Goal: Task Accomplishment & Management: Complete application form

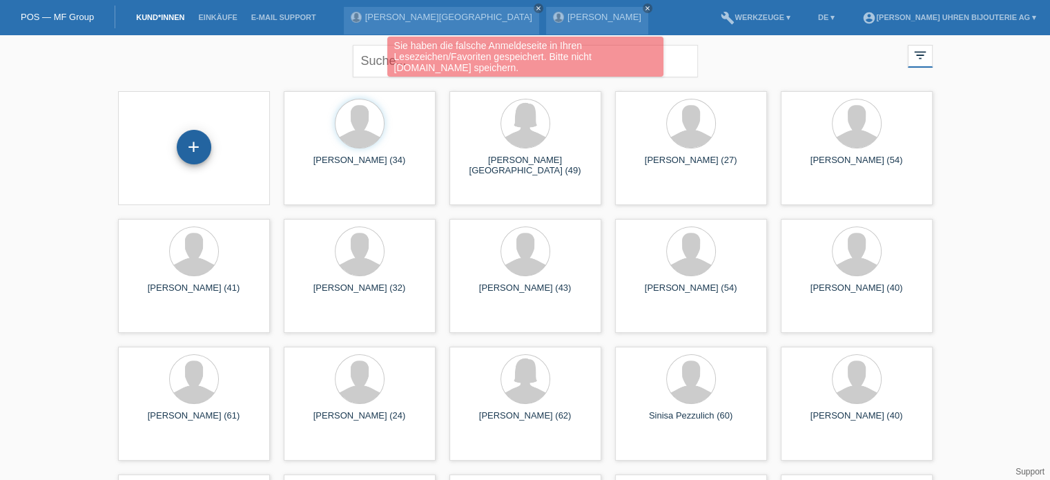
click at [189, 155] on div "+" at bounding box center [194, 147] width 35 height 35
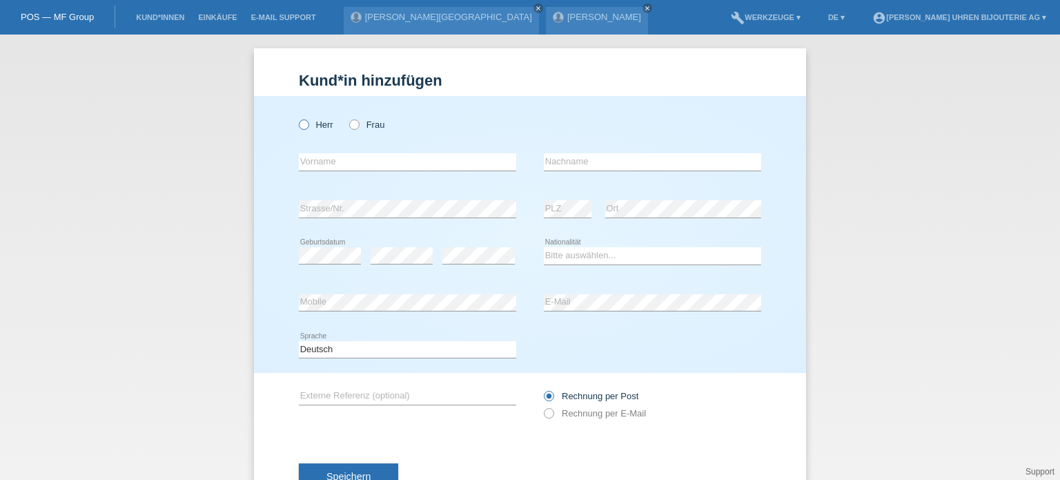
click at [304, 124] on label "Herr" at bounding box center [316, 124] width 35 height 10
click at [304, 124] on input "Herr" at bounding box center [303, 123] width 9 height 9
radio input "true"
click at [347, 117] on icon at bounding box center [347, 117] width 0 height 0
click at [350, 126] on input "Frau" at bounding box center [353, 123] width 9 height 9
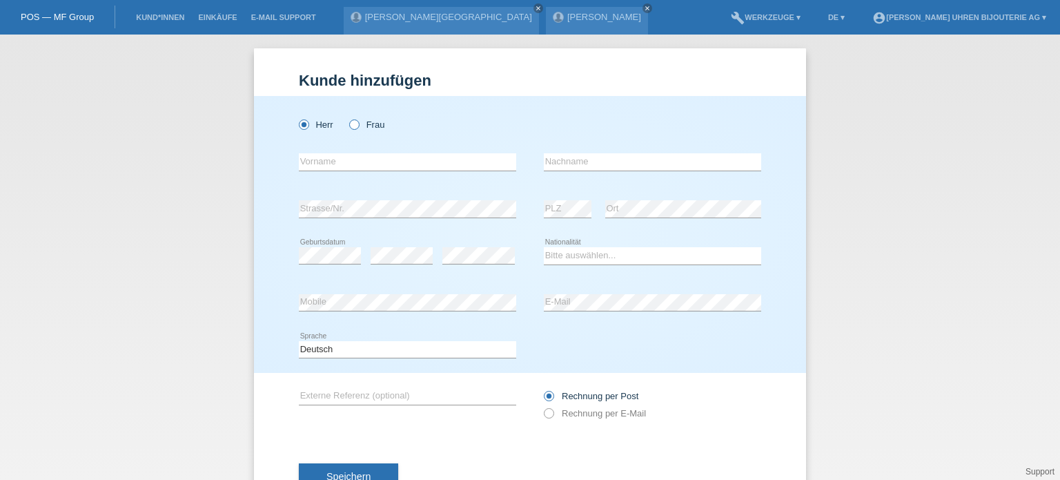
radio input "true"
click at [341, 157] on input "text" at bounding box center [407, 161] width 217 height 17
paste input "Valentina"
type input "Valentina"
click at [585, 164] on input "text" at bounding box center [652, 161] width 217 height 17
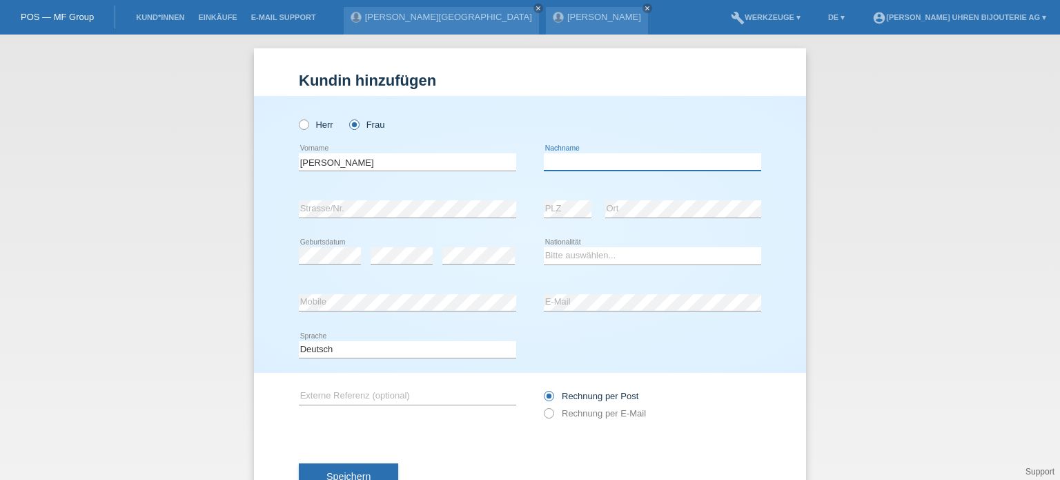
paste input "Flores"
type input "Flores"
click at [571, 253] on select "Bitte auswählen... [GEOGRAPHIC_DATA] [GEOGRAPHIC_DATA] [GEOGRAPHIC_DATA] [GEOGR…" at bounding box center [652, 255] width 217 height 17
click at [357, 193] on div "error Strasse/Nr." at bounding box center [407, 209] width 217 height 47
click at [578, 255] on select "Bitte auswählen... [GEOGRAPHIC_DATA] [GEOGRAPHIC_DATA] [GEOGRAPHIC_DATA] [GEOGR…" at bounding box center [652, 255] width 217 height 17
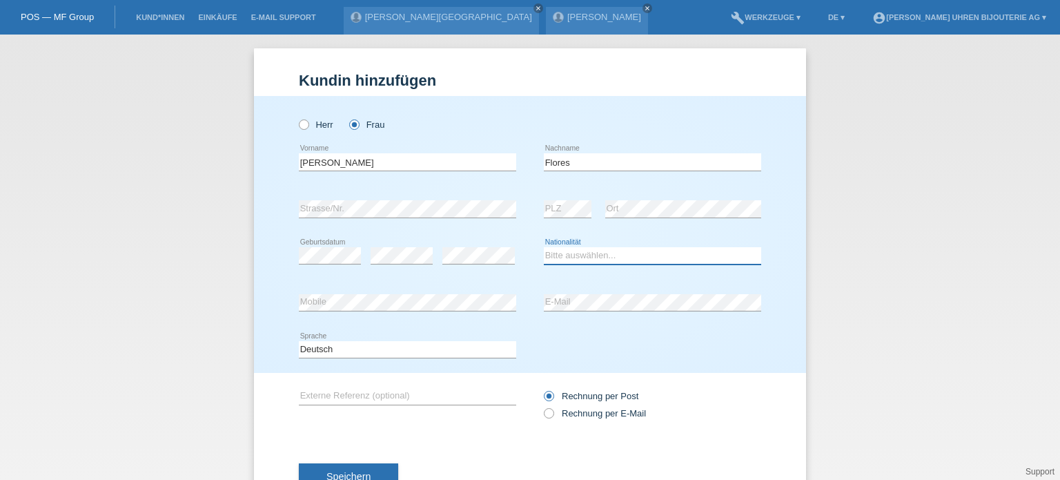
select select "CH"
click at [544, 247] on select "Bitte auswählen... [GEOGRAPHIC_DATA] [GEOGRAPHIC_DATA] [GEOGRAPHIC_DATA] [GEOGR…" at bounding box center [652, 255] width 217 height 17
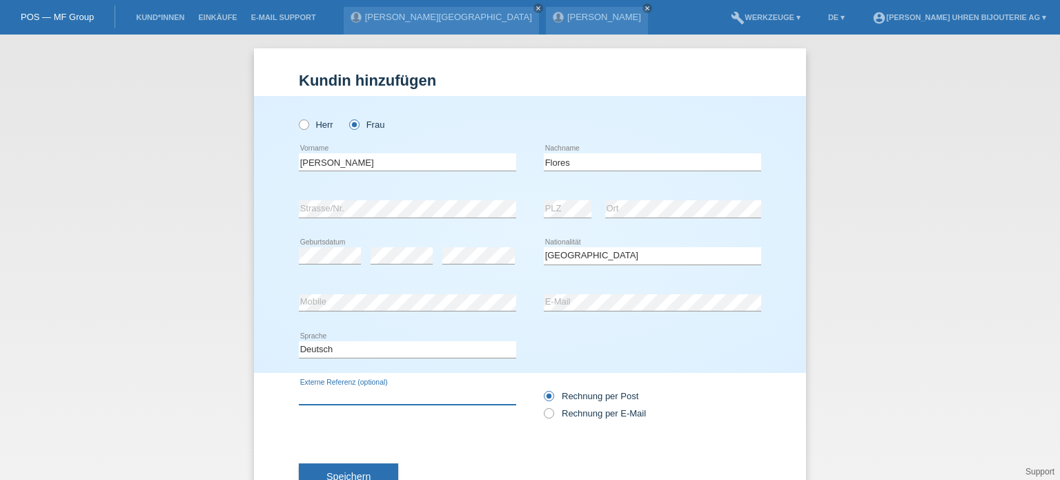
click at [343, 397] on input "text" at bounding box center [407, 395] width 217 height 17
paste input "M7939G1A0NRU-0001"
type input "M7939G1A0NRU-0001"
click at [542, 406] on icon at bounding box center [542, 406] width 0 height 0
click at [546, 416] on input "Rechnung per E-Mail" at bounding box center [548, 416] width 9 height 17
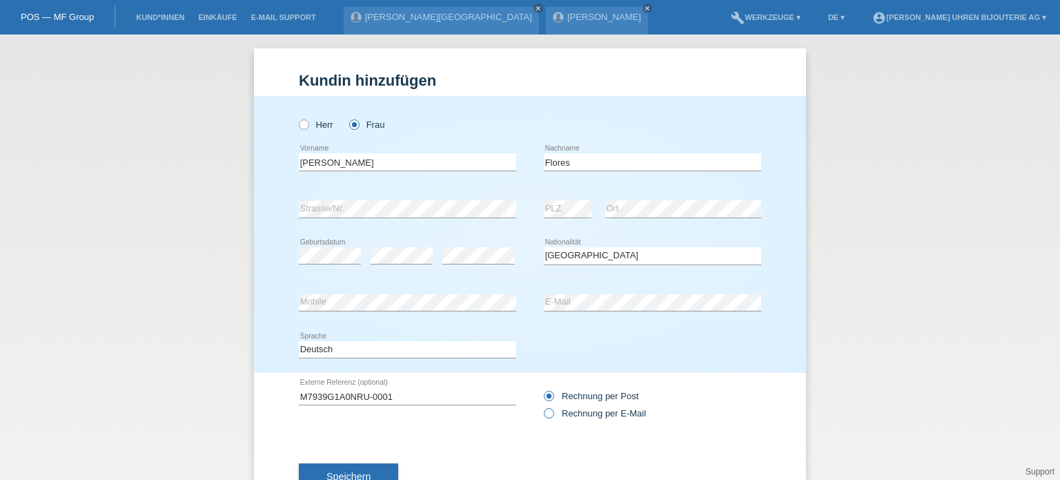
radio input "true"
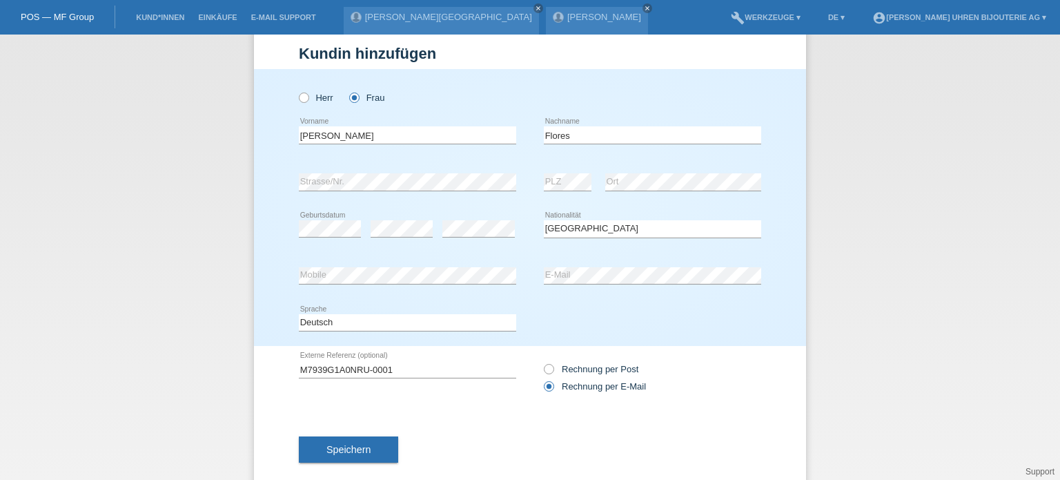
scroll to position [50, 0]
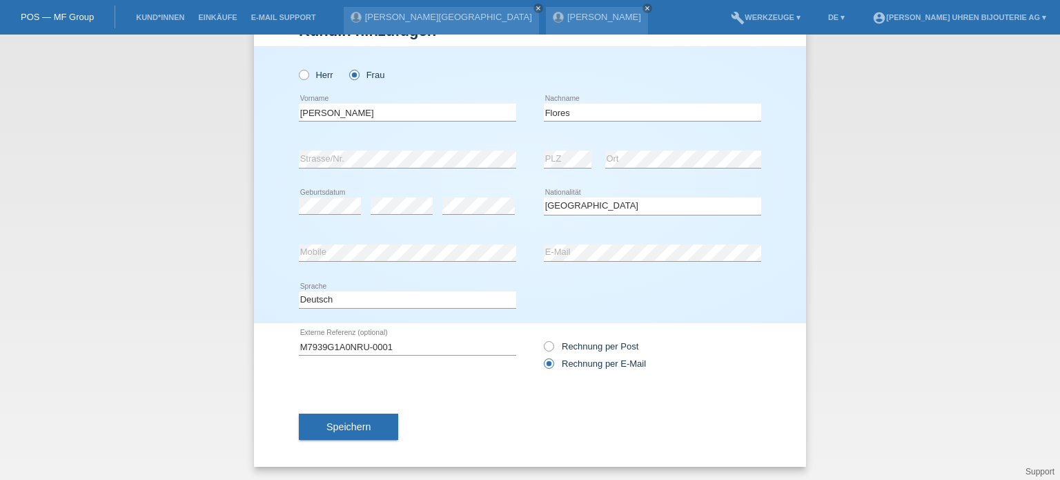
click at [342, 405] on div "Speichern" at bounding box center [530, 427] width 463 height 80
click at [353, 426] on span "Speichern" at bounding box center [349, 426] width 44 height 11
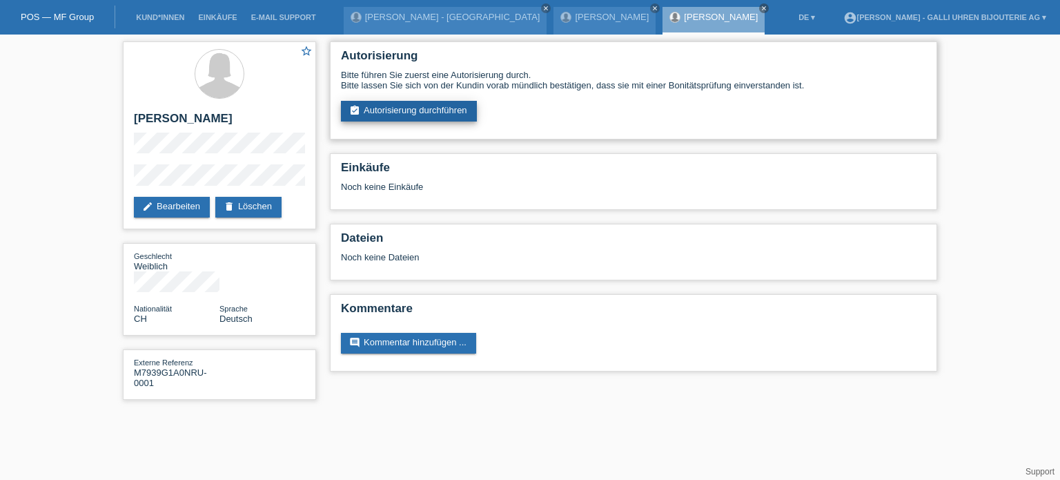
click at [394, 106] on link "assignment_turned_in Autorisierung durchführen" at bounding box center [409, 111] width 136 height 21
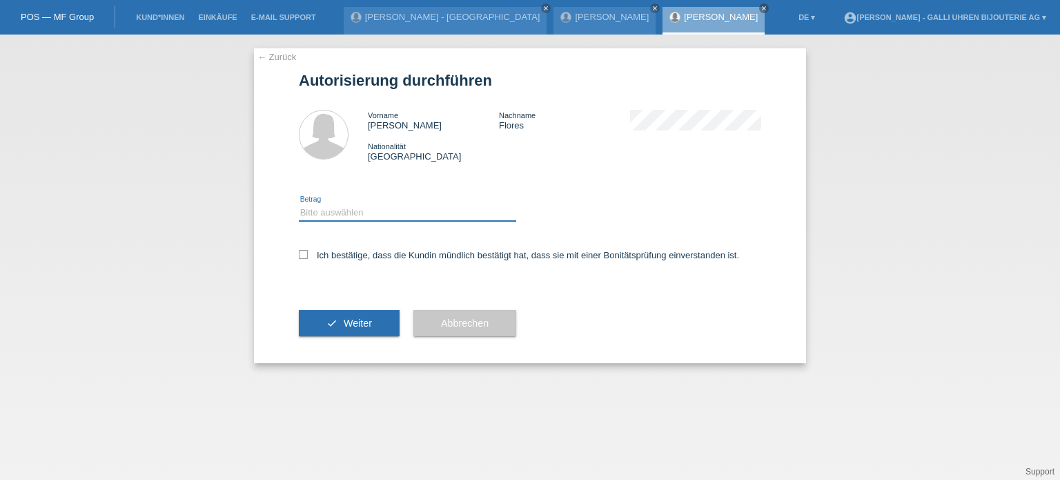
click at [362, 215] on select "Bitte auswählen CHF 1.00 - CHF 499.00 CHF 500.00 - CHF 1'999.00 CHF 2'000.00 - …" at bounding box center [407, 212] width 217 height 17
select select "3"
click at [299, 204] on select "Bitte auswählen CHF 1.00 - CHF 499.00 CHF 500.00 - CHF 1'999.00 CHF 2'000.00 - …" at bounding box center [407, 212] width 217 height 17
click at [311, 253] on label "Ich bestätige, dass die Kundin mündlich bestätigt hat, dass sie mit einer Bonit…" at bounding box center [519, 255] width 440 height 10
click at [308, 253] on input "Ich bestätige, dass die Kundin mündlich bestätigt hat, dass sie mit einer Bonit…" at bounding box center [303, 254] width 9 height 9
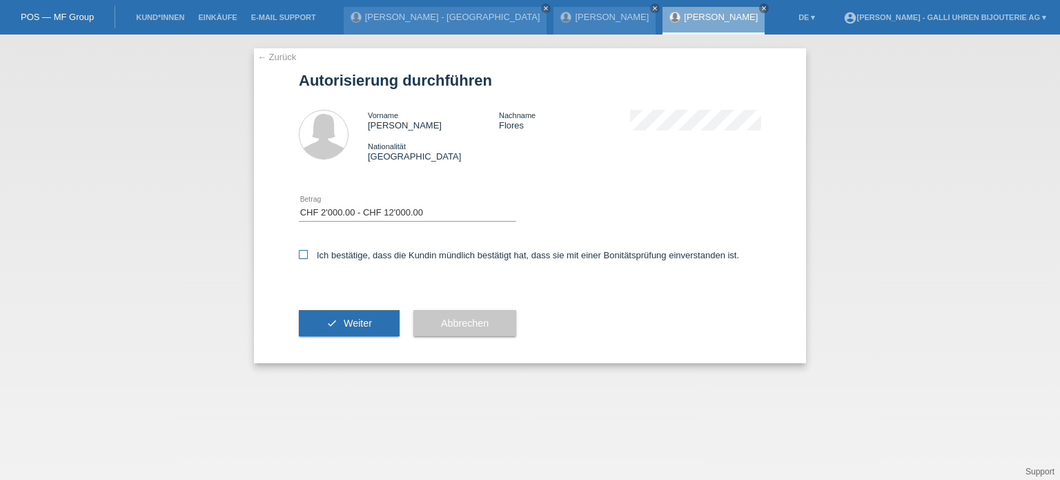
checkbox input "true"
click at [344, 322] on span "Weiter" at bounding box center [358, 323] width 28 height 11
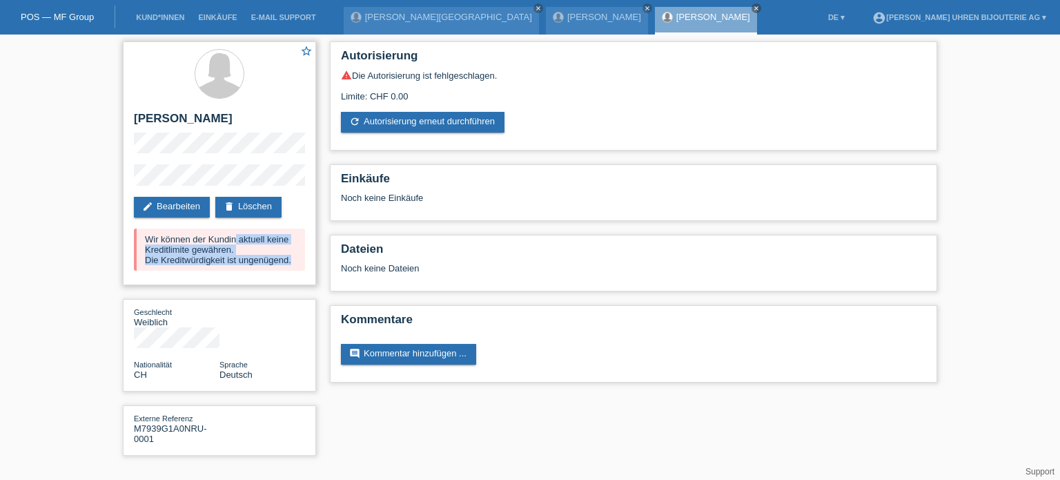
drag, startPoint x: 144, startPoint y: 240, endPoint x: 295, endPoint y: 265, distance: 152.6
click at [295, 264] on div "Wir können der Kundin aktuell keine Kreditlimite gewähren. Die Kreditwürdigkeit…" at bounding box center [219, 249] width 171 height 42
click at [245, 264] on div "Wir können der Kundin aktuell keine Kreditlimite gewähren. Die Kreditwürdigkeit…" at bounding box center [219, 249] width 171 height 42
click at [249, 259] on div "Wir können der Kundin aktuell keine Kreditlimite gewähren. Die Kreditwürdigkeit…" at bounding box center [219, 249] width 171 height 42
click at [143, 239] on div "Wir können der Kundin aktuell keine Kreditlimite gewähren. Die Kreditwürdigkeit…" at bounding box center [219, 249] width 171 height 42
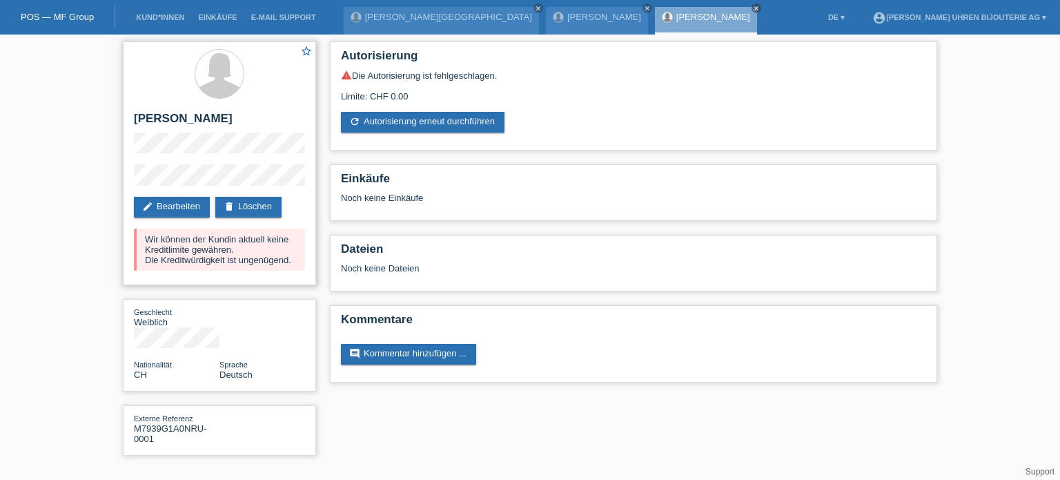
drag, startPoint x: 129, startPoint y: 115, endPoint x: 257, endPoint y: 120, distance: 128.5
click at [257, 120] on div "star_border Valentina Flores edit Bearbeiten delete Löschen Wir können der Kund…" at bounding box center [219, 163] width 193 height 244
click at [188, 119] on h2 "[PERSON_NAME]" at bounding box center [219, 122] width 171 height 21
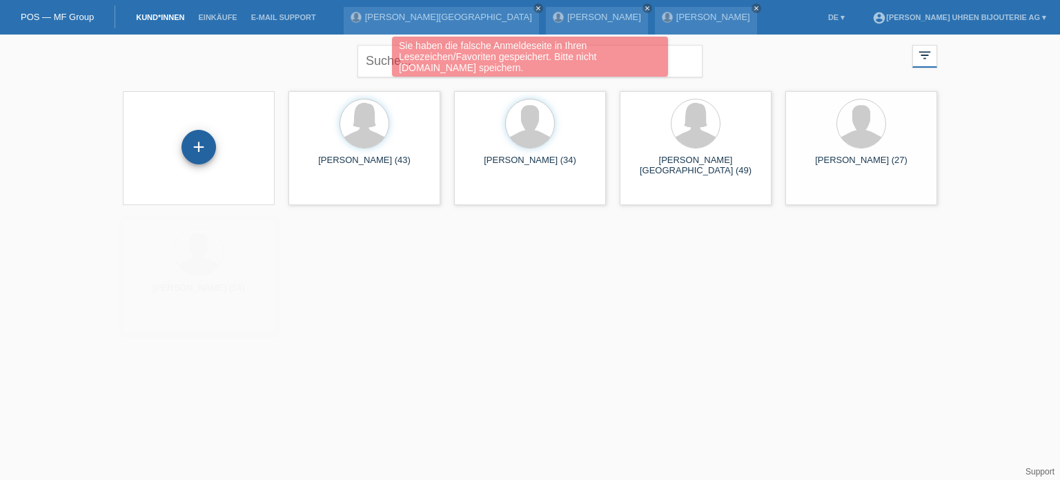
click at [193, 148] on div "+" at bounding box center [199, 147] width 35 height 35
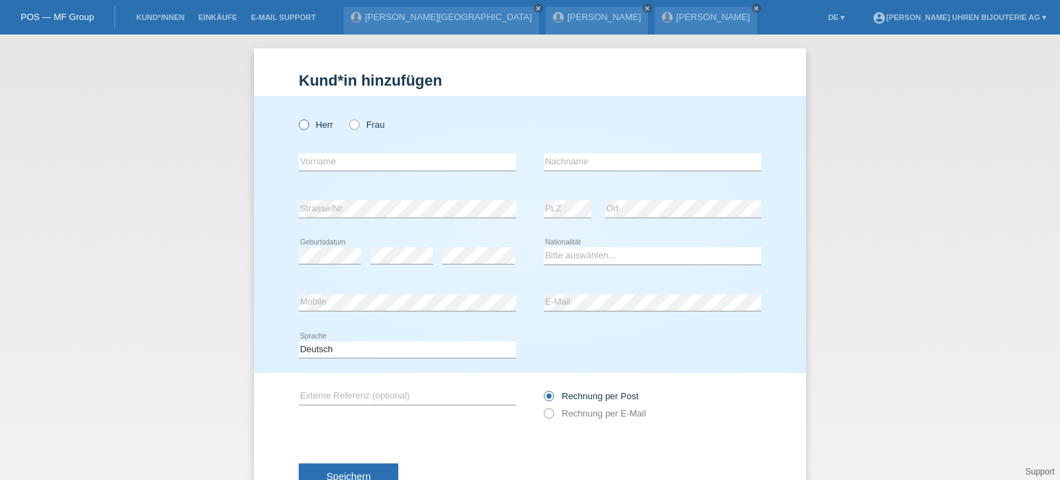
click at [297, 117] on icon at bounding box center [297, 117] width 0 height 0
click at [301, 128] on input "Herr" at bounding box center [303, 123] width 9 height 9
radio input "true"
click at [325, 151] on div "error Vorname" at bounding box center [407, 162] width 217 height 47
click at [330, 162] on input "text" at bounding box center [407, 161] width 217 height 17
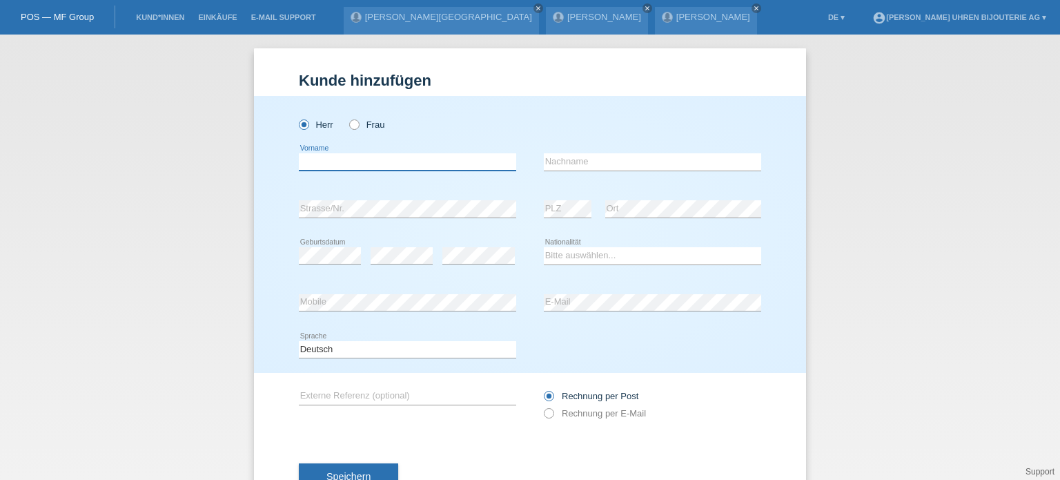
type input "B"
type input "[PERSON_NAME] [PERSON_NAME]"
click at [621, 161] on input "text" at bounding box center [652, 161] width 217 height 17
type input "Gablinger"
click at [616, 256] on select "Bitte auswählen... [GEOGRAPHIC_DATA] [GEOGRAPHIC_DATA] [GEOGRAPHIC_DATA] [GEOGR…" at bounding box center [652, 255] width 217 height 17
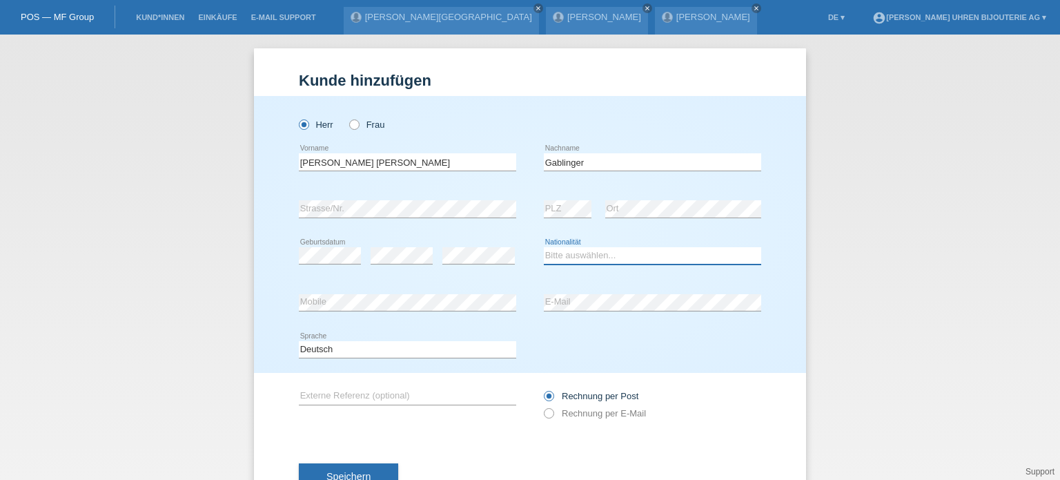
select select "CH"
click at [544, 247] on select "Bitte auswählen... [GEOGRAPHIC_DATA] [GEOGRAPHIC_DATA] [GEOGRAPHIC_DATA] [GEOGR…" at bounding box center [652, 255] width 217 height 17
click at [346, 314] on div "error Mobile" at bounding box center [407, 303] width 217 height 47
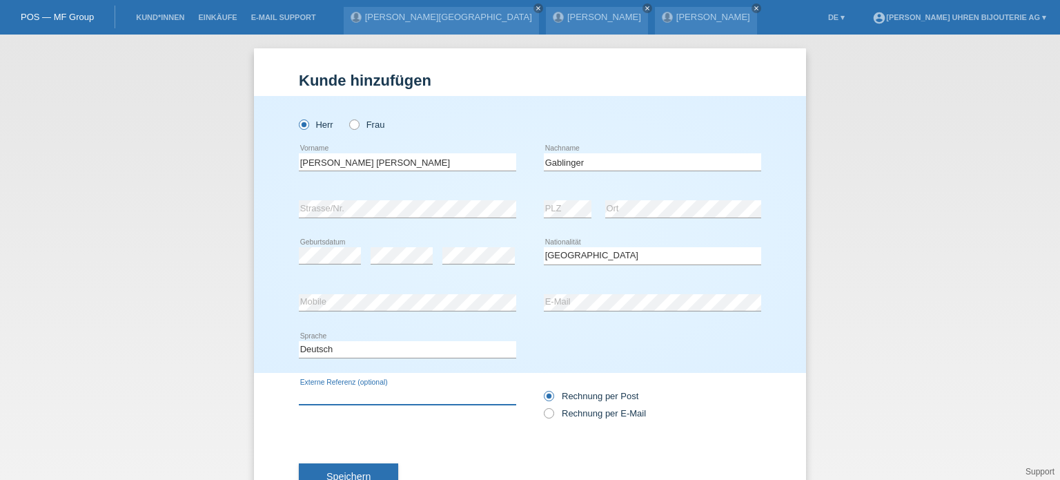
click at [363, 402] on input "text" at bounding box center [407, 395] width 217 height 17
type input "XY"
click at [542, 406] on icon at bounding box center [542, 406] width 0 height 0
click at [547, 413] on input "Rechnung per E-Mail" at bounding box center [548, 416] width 9 height 17
radio input "true"
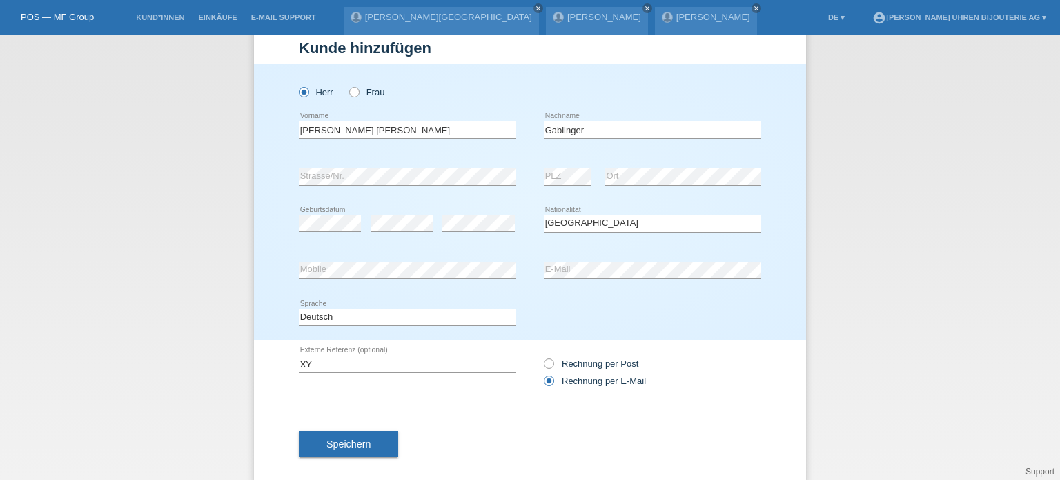
scroll to position [50, 0]
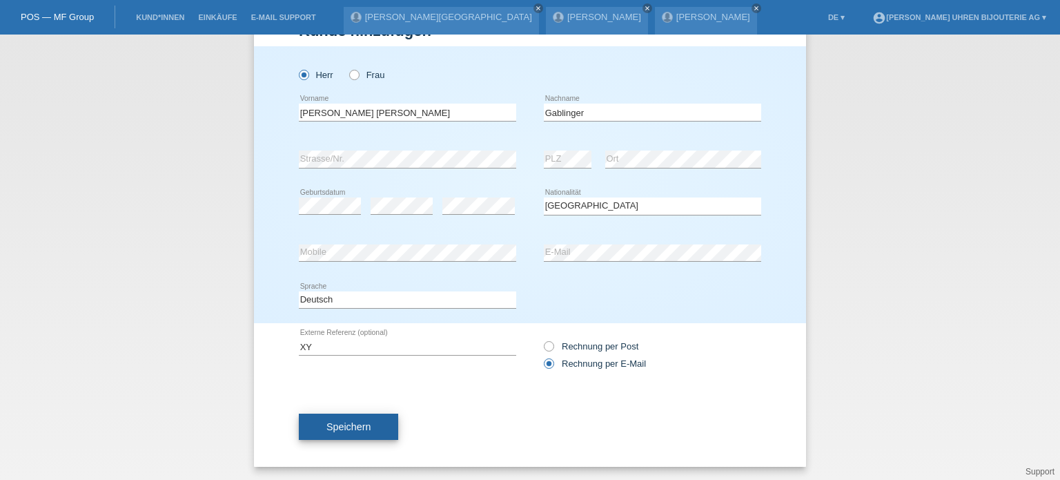
click at [347, 423] on span "Speichern" at bounding box center [349, 426] width 44 height 11
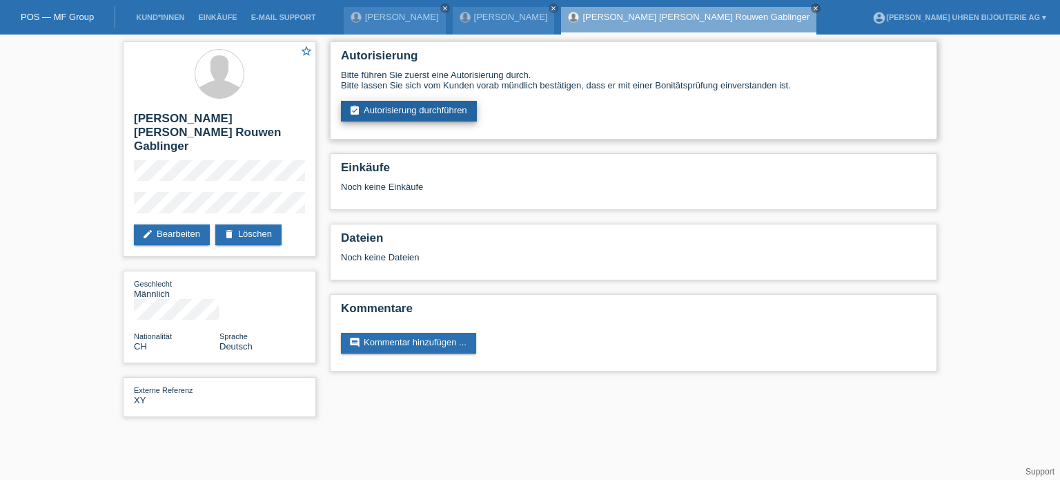
click at [423, 110] on link "assignment_turned_in Autorisierung durchführen" at bounding box center [409, 111] width 136 height 21
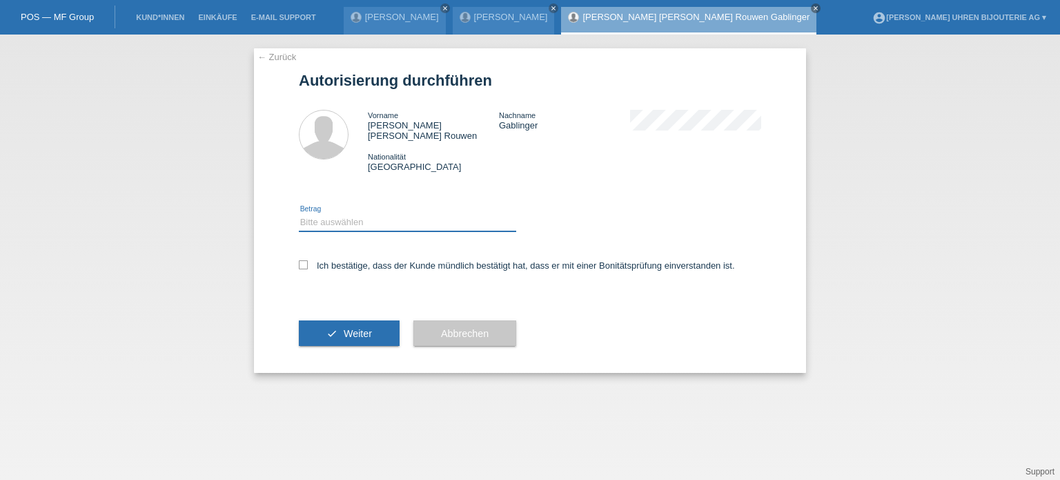
click at [340, 214] on select "Bitte auswählen CHF 1.00 - CHF 499.00 CHF 500.00 - CHF 1'999.00 CHF 2'000.00 - …" at bounding box center [407, 222] width 217 height 17
select select "3"
click at [299, 214] on select "Bitte auswählen CHF 1.00 - CHF 499.00 CHF 500.00 - CHF 1'999.00 CHF 2'000.00 - …" at bounding box center [407, 222] width 217 height 17
click at [307, 260] on icon at bounding box center [303, 264] width 9 height 9
click at [307, 260] on input "Ich bestätige, dass der Kunde mündlich bestätigt hat, dass er mit einer Bonität…" at bounding box center [303, 264] width 9 height 9
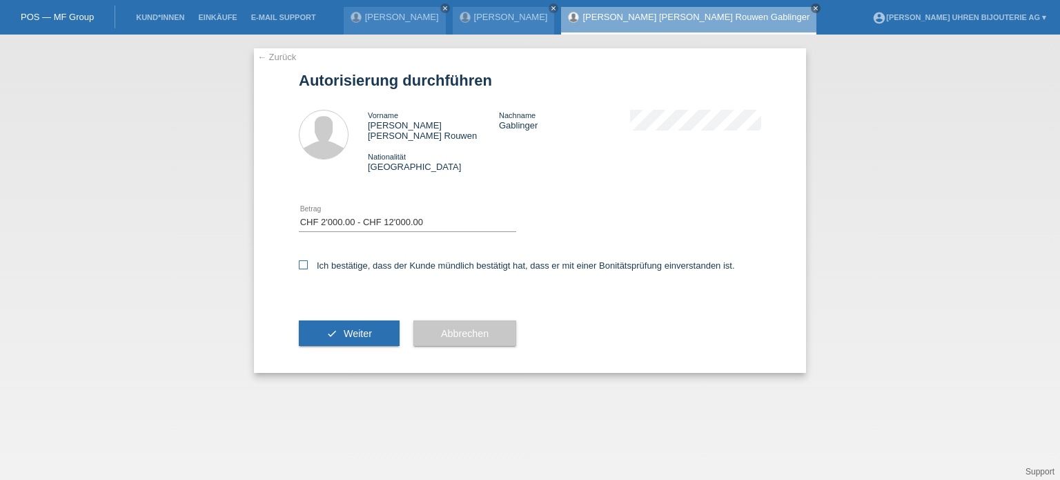
checkbox input "true"
click at [348, 320] on button "check Weiter" at bounding box center [349, 333] width 101 height 26
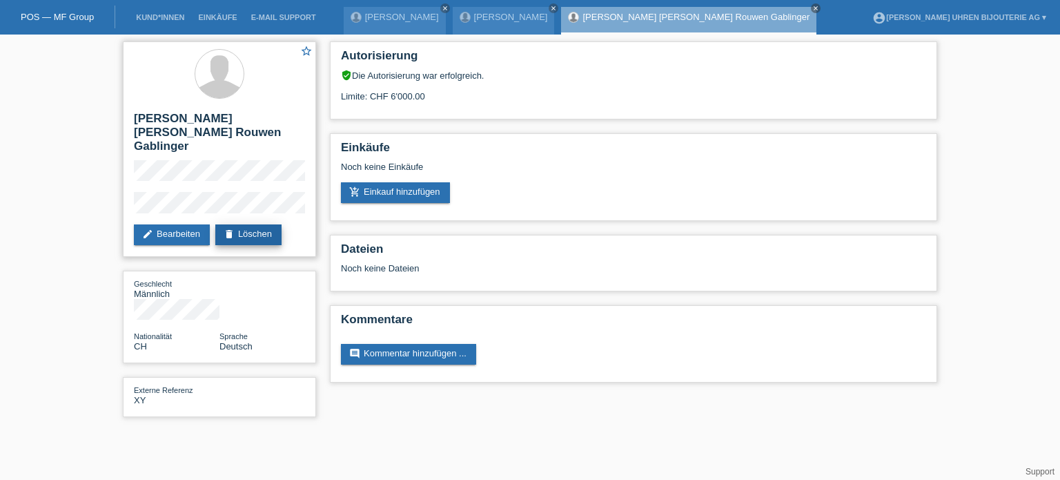
click at [253, 224] on link "delete Löschen" at bounding box center [248, 234] width 66 height 21
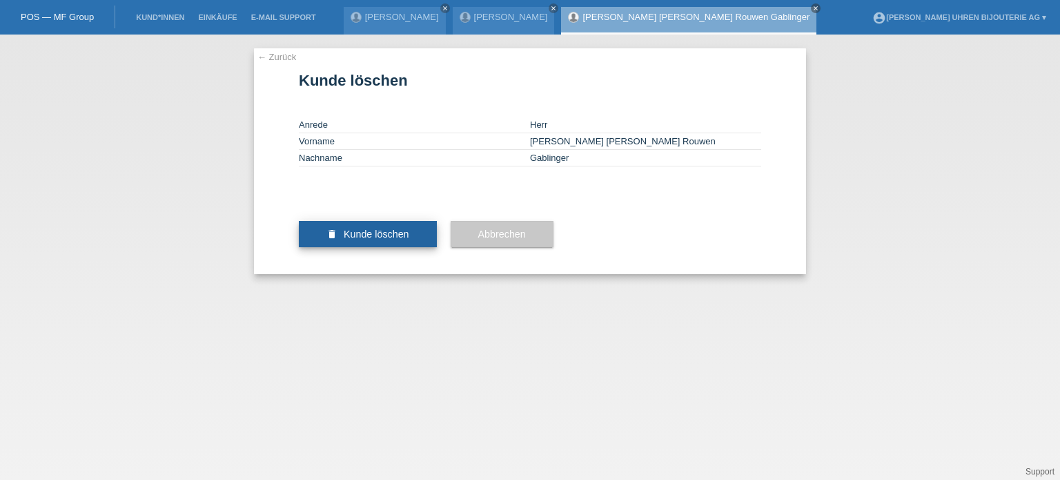
click at [393, 240] on span "Kunde löschen" at bounding box center [377, 233] width 66 height 11
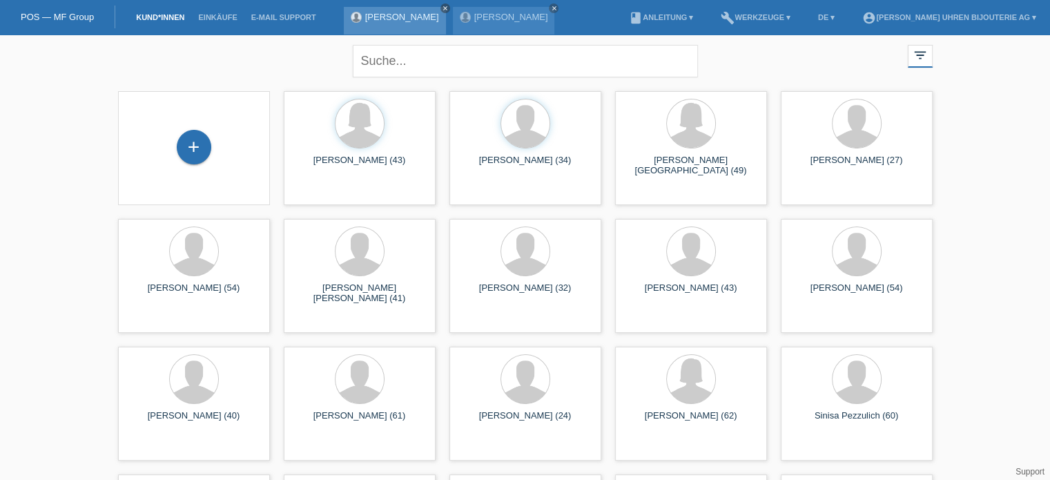
click at [442, 7] on icon "close" at bounding box center [445, 8] width 7 height 7
click at [442, 9] on icon "close" at bounding box center [445, 8] width 7 height 7
